Goal: Navigation & Orientation: Find specific page/section

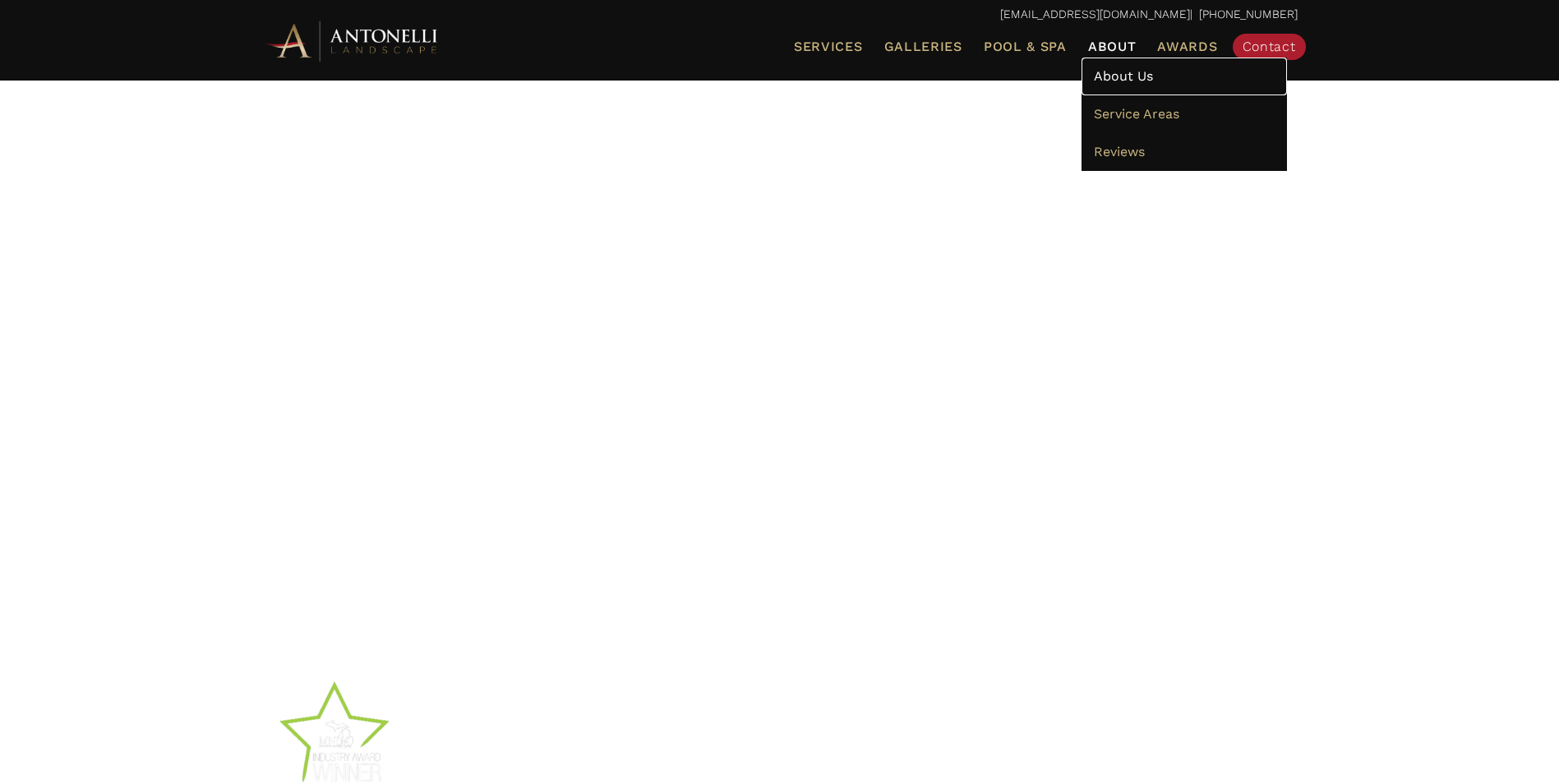
click at [1133, 77] on span "About Us" at bounding box center [1124, 76] width 59 height 16
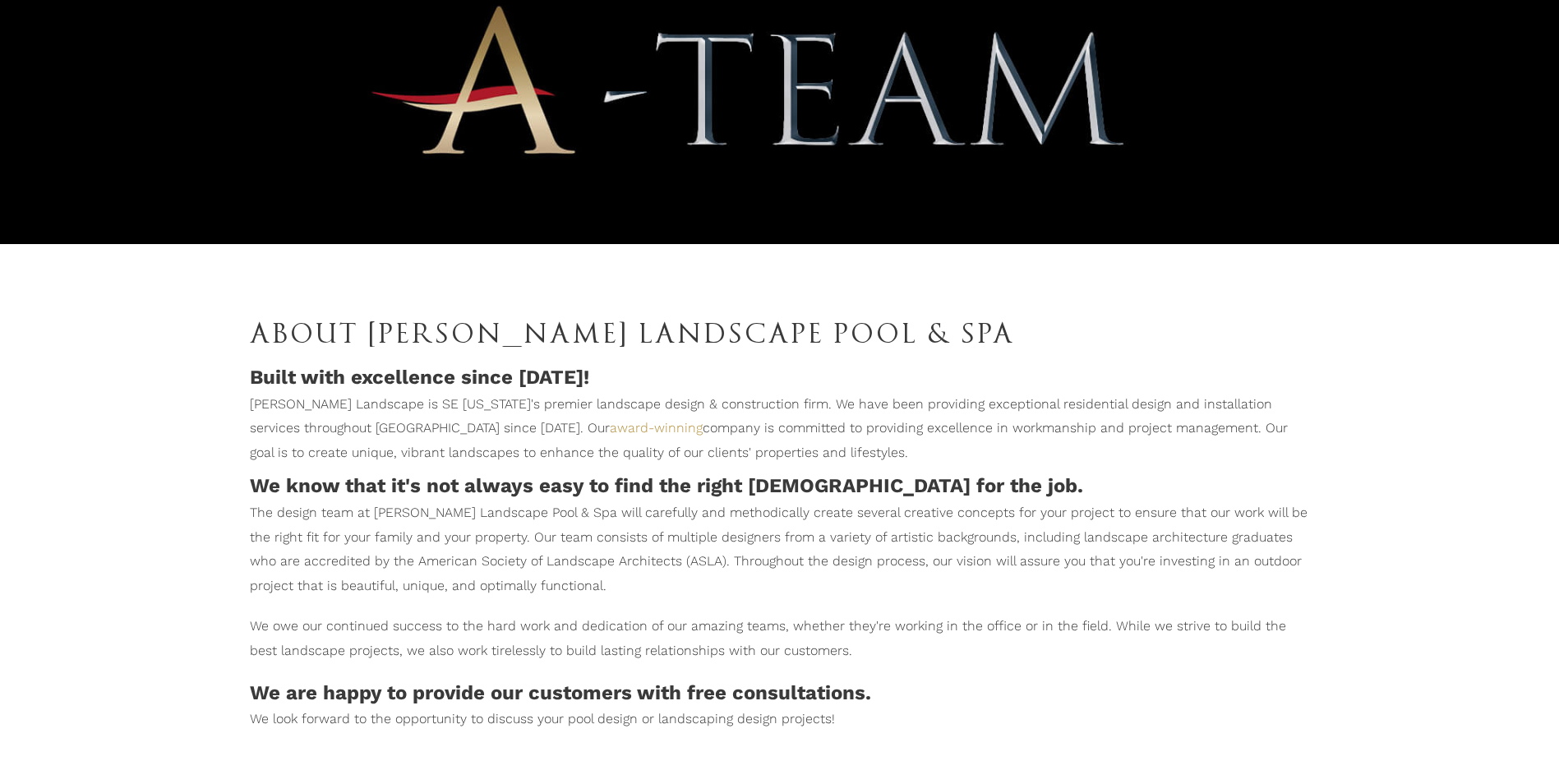
scroll to position [634, 0]
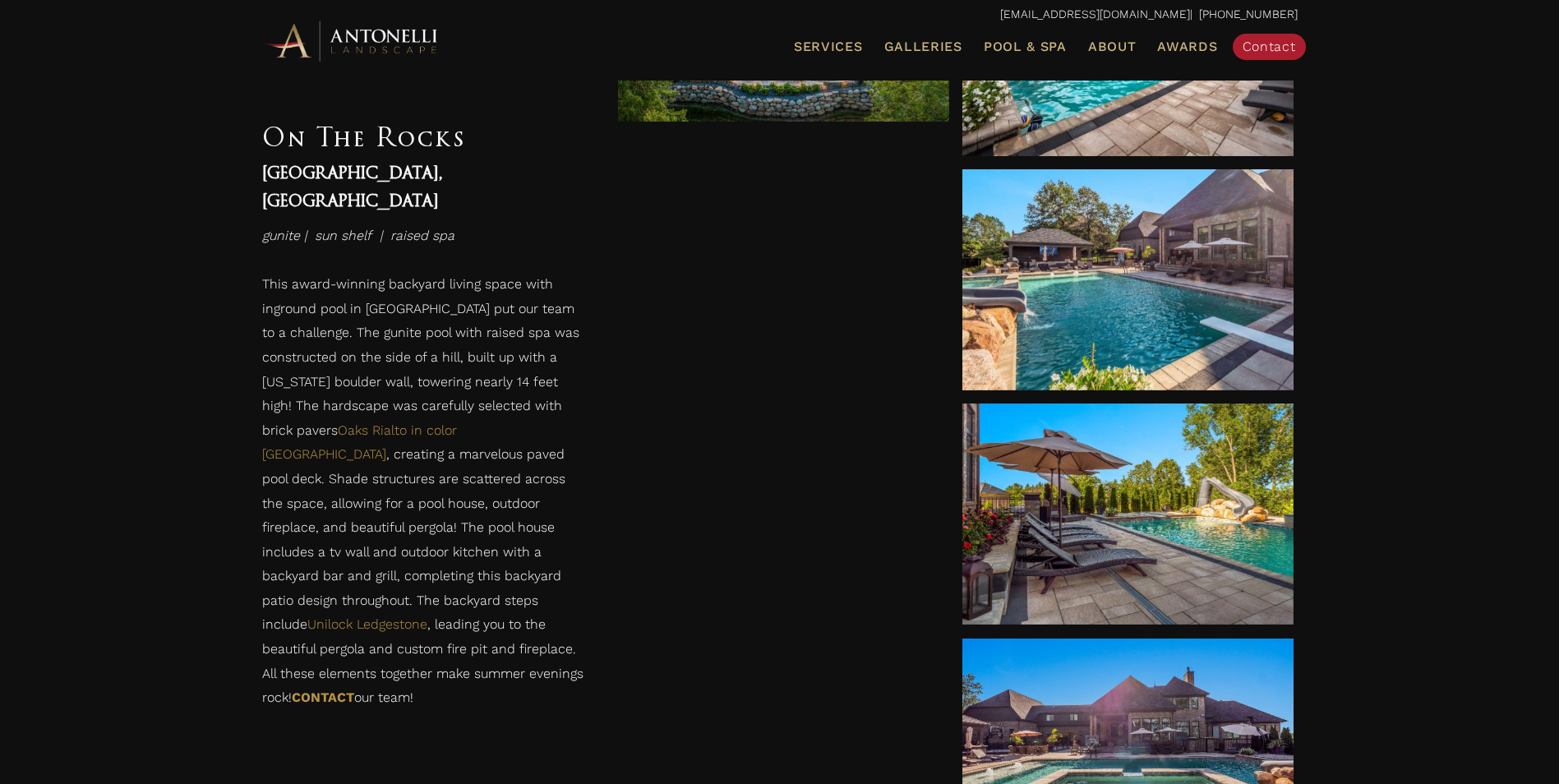
scroll to position [1561, 0]
